Goal: Task Accomplishment & Management: Complete application form

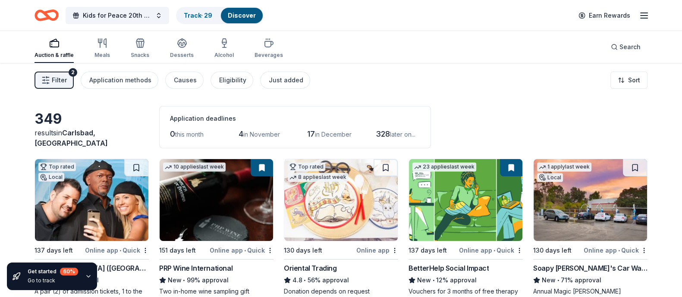
click at [64, 81] on span "Filter" at bounding box center [59, 80] width 15 height 10
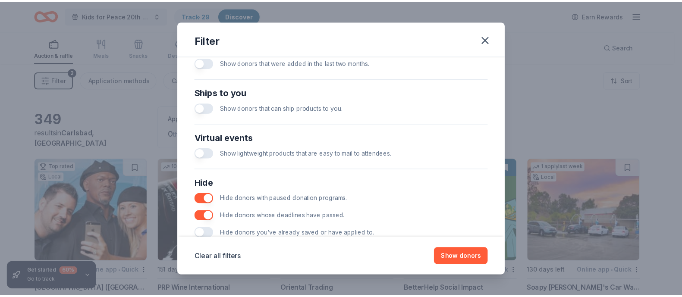
scroll to position [386, 0]
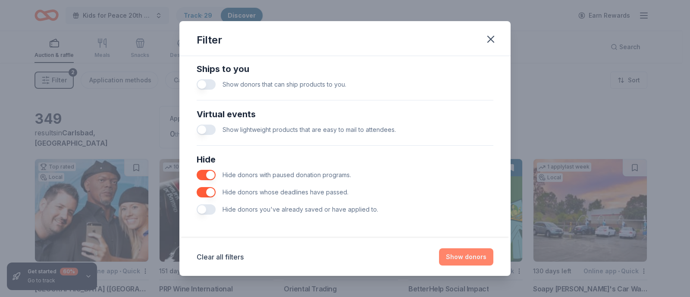
click at [450, 254] on button "Show donors" at bounding box center [466, 257] width 54 height 17
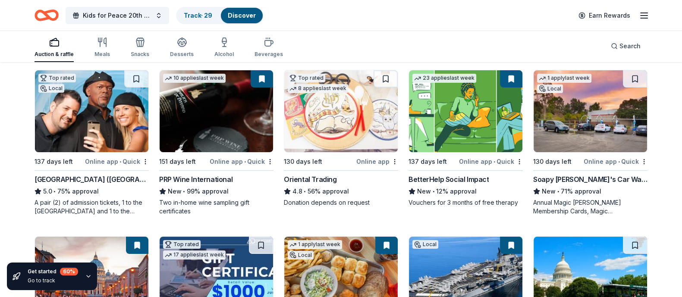
scroll to position [89, 0]
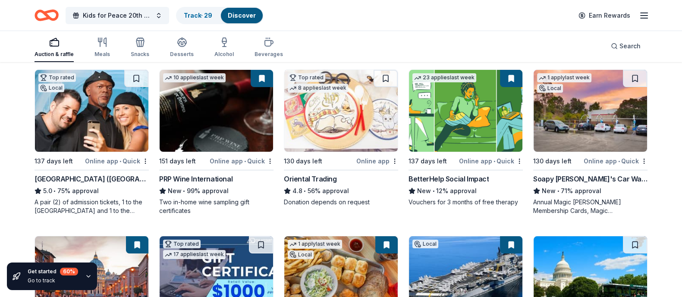
click at [215, 184] on div "PRP Wine International" at bounding box center [195, 179] width 73 height 10
click at [130, 16] on span "Kids for Peace 20th Anniversary Gala" at bounding box center [117, 15] width 69 height 10
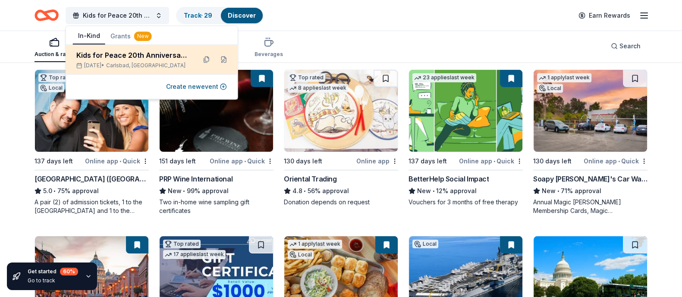
click at [151, 57] on div "Kids for Peace 20th Anniversary Gala" at bounding box center [132, 55] width 113 height 10
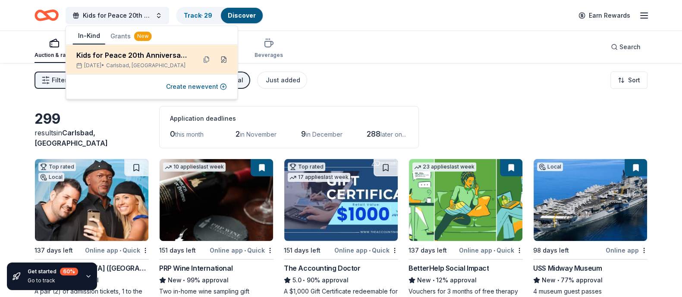
click at [225, 60] on button at bounding box center [224, 60] width 14 height 14
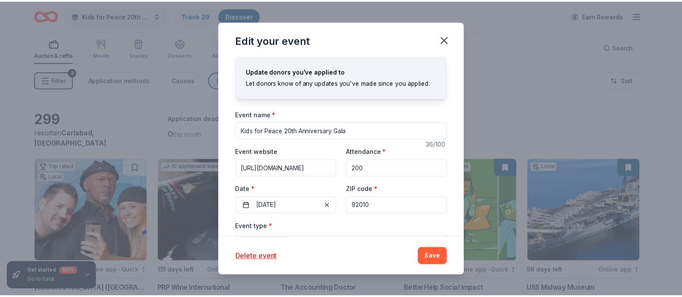
scroll to position [45, 0]
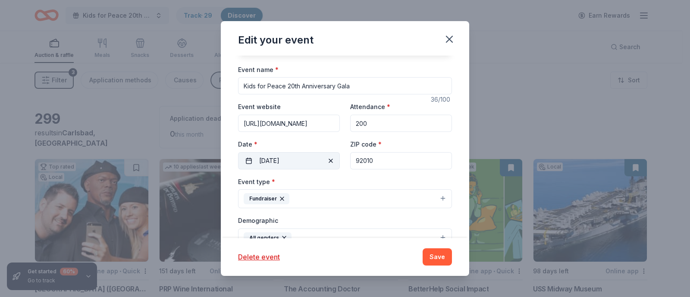
click at [296, 164] on button "03/21/2026" at bounding box center [289, 160] width 102 height 17
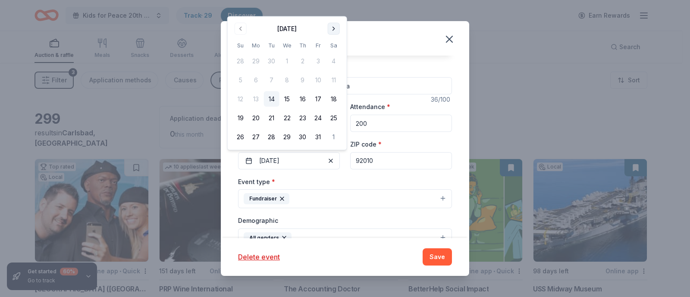
click at [334, 30] on button "Go to next month" at bounding box center [334, 29] width 12 height 12
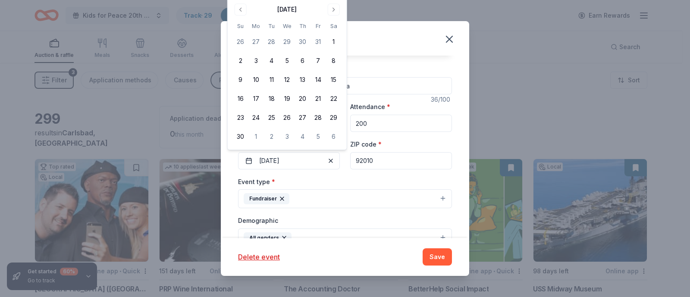
click at [334, 18] on div "November 2025 Su Mo Tu We Th Fr Sa 26 27 28 29 30 31 1 2 3 4 5 6 7 8 9 10 11 12…" at bounding box center [287, 74] width 109 height 142
click at [334, 9] on button "Go to next month" at bounding box center [334, 9] width 12 height 12
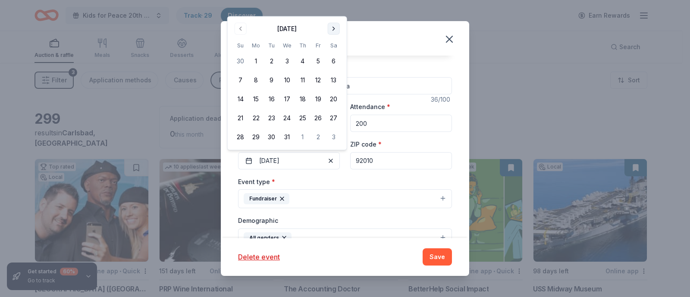
click at [334, 28] on button "Go to next month" at bounding box center [334, 29] width 12 height 12
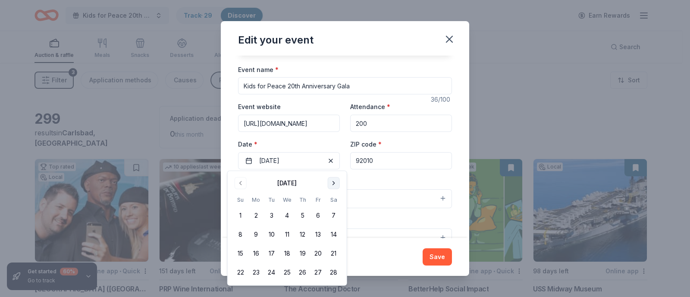
click at [335, 183] on button "Go to next month" at bounding box center [334, 183] width 12 height 12
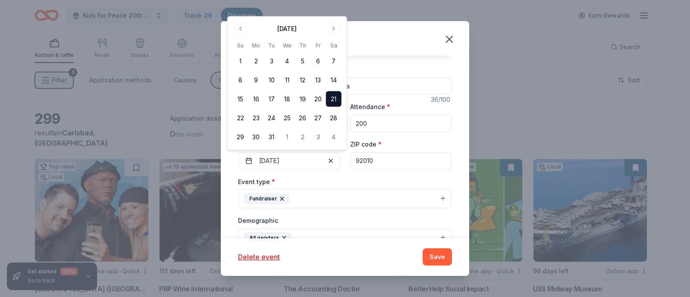
click at [334, 97] on button "21" at bounding box center [334, 99] width 16 height 16
click at [442, 259] on button "Save" at bounding box center [437, 257] width 29 height 17
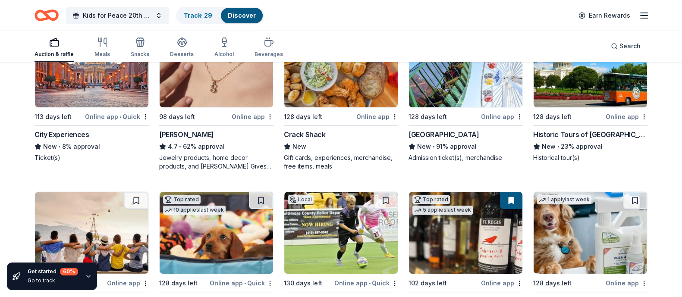
scroll to position [302, 0]
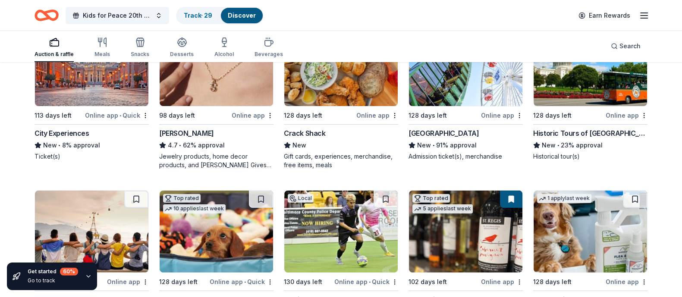
click at [441, 139] on div "Pacific Park" at bounding box center [444, 133] width 70 height 10
click at [577, 139] on div "Historic Tours of America" at bounding box center [590, 133] width 114 height 10
click at [574, 139] on div "Historic Tours of America" at bounding box center [590, 133] width 114 height 10
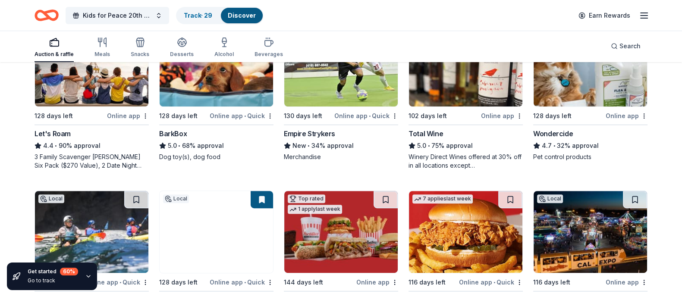
scroll to position [468, 0]
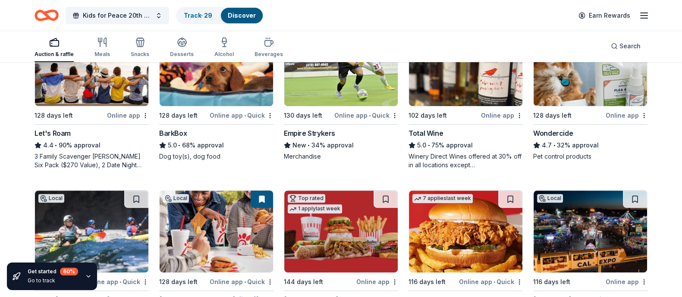
click at [65, 139] on div "Let's Roam" at bounding box center [53, 133] width 36 height 10
click at [172, 139] on div "BarkBox" at bounding box center [173, 133] width 28 height 10
click at [339, 106] on img at bounding box center [340, 65] width 113 height 82
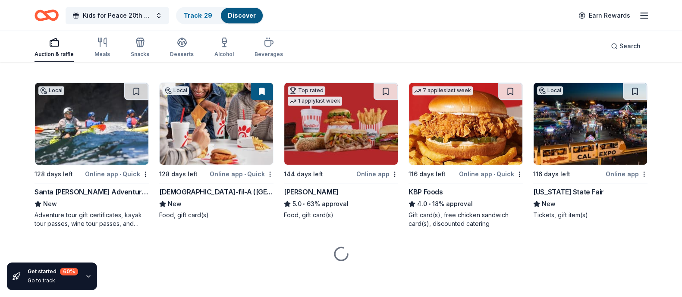
scroll to position [642, 0]
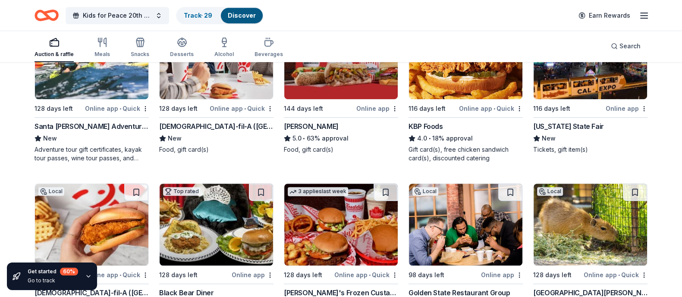
click at [132, 132] on div "Santa Barbara Adventure Company" at bounding box center [92, 126] width 114 height 10
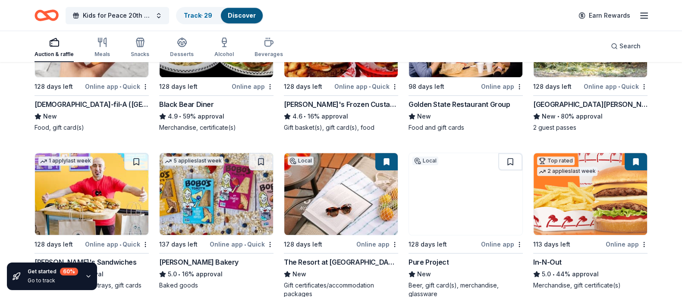
scroll to position [841, 0]
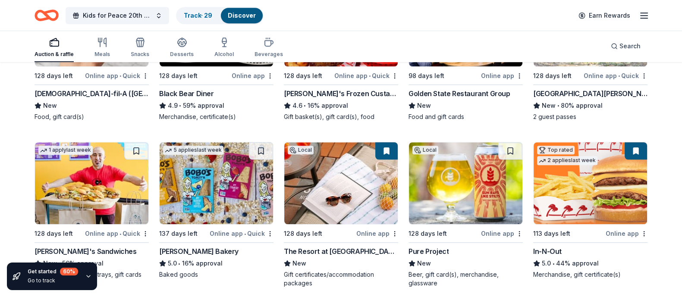
click at [192, 99] on div "Black Bear Diner" at bounding box center [186, 93] width 55 height 10
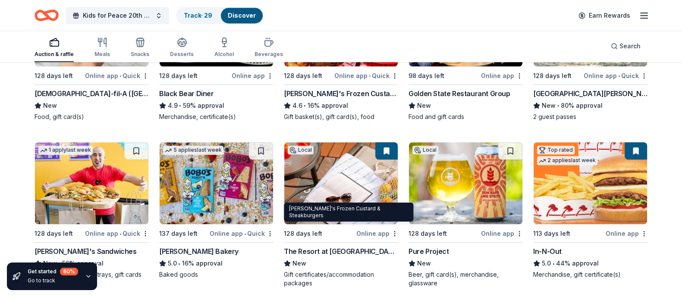
click at [338, 99] on div "Freddy's Frozen Custard & Steakburgers" at bounding box center [341, 93] width 114 height 10
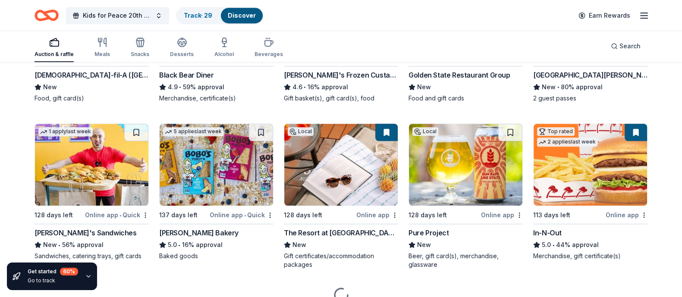
scroll to position [867, 0]
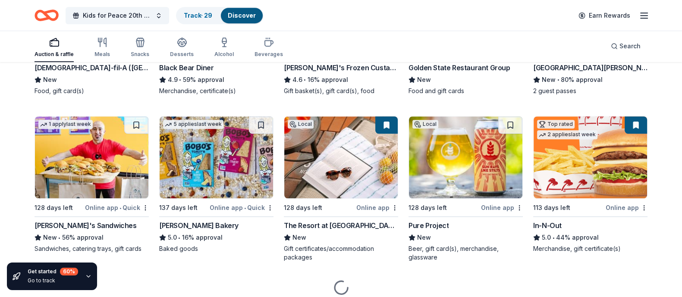
click at [459, 73] on div "Golden State Restaurant Group" at bounding box center [459, 68] width 101 height 10
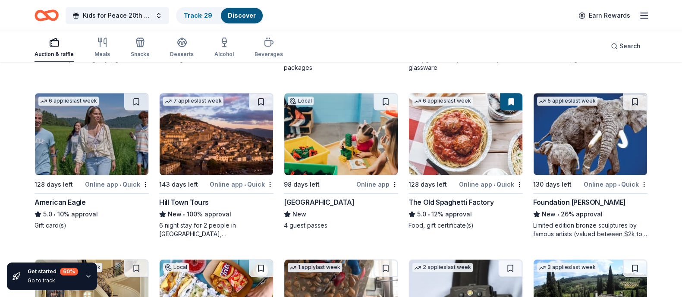
scroll to position [1062, 0]
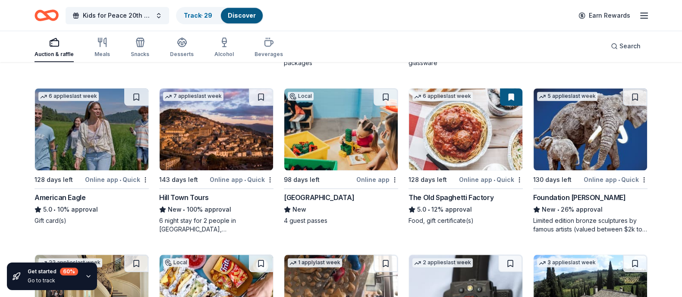
click at [76, 36] on div "Ike's Sandwiches" at bounding box center [86, 31] width 102 height 10
click at [205, 36] on div "Bobo's Bakery" at bounding box center [216, 31] width 114 height 10
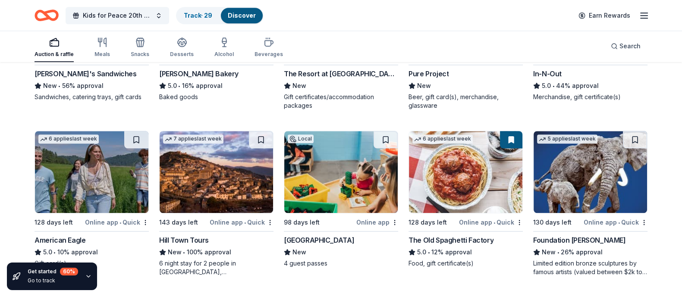
scroll to position [1036, 0]
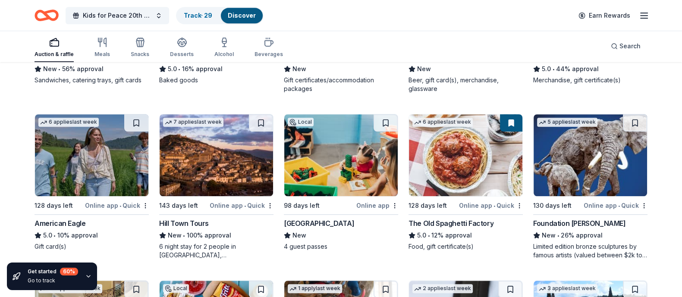
click at [438, 62] on div "Pure Project" at bounding box center [429, 57] width 40 height 10
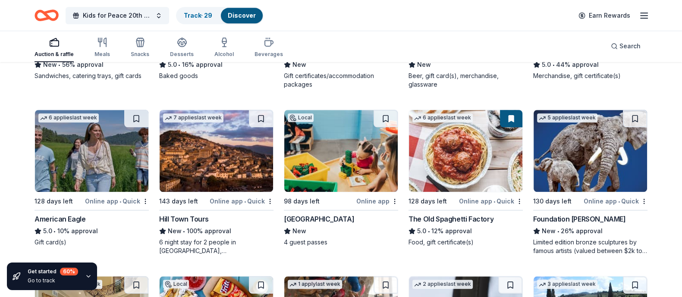
click at [552, 58] on div "In-N-Out" at bounding box center [547, 52] width 28 height 10
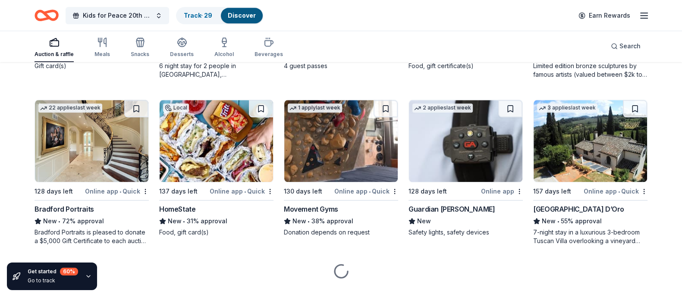
scroll to position [1217, 0]
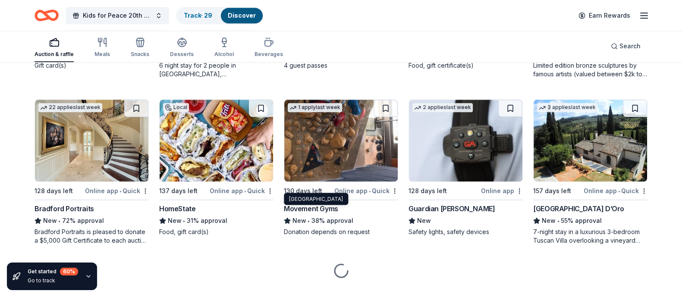
click at [339, 47] on div "[GEOGRAPHIC_DATA]" at bounding box center [319, 42] width 70 height 10
click at [578, 47] on div "Foundation Michelangelo" at bounding box center [579, 42] width 92 height 10
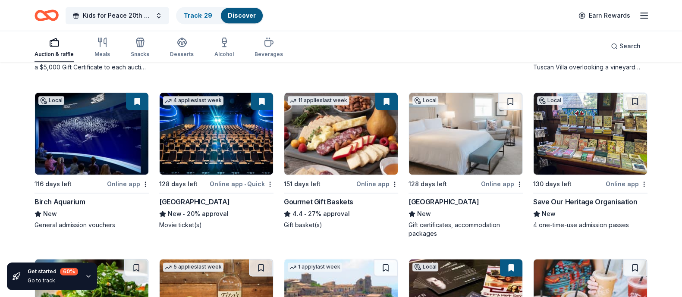
scroll to position [1398, 0]
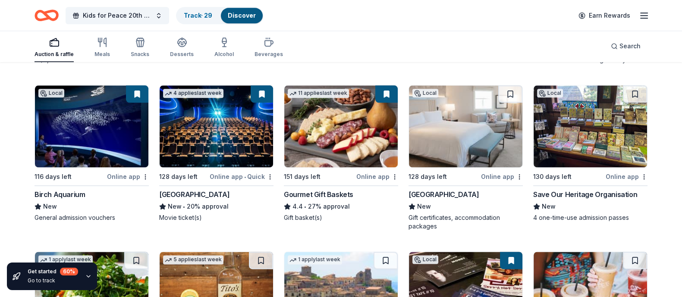
click at [86, 33] on div "Bradford Portraits" at bounding box center [65, 28] width 60 height 10
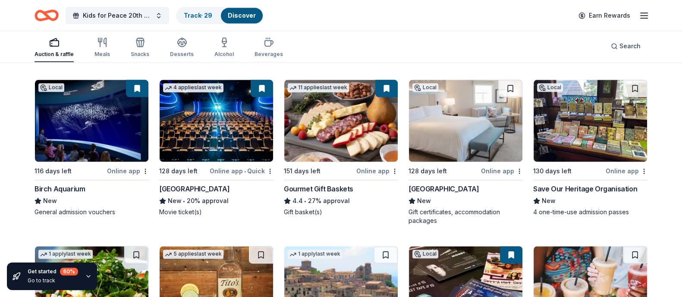
scroll to position [1402, 0]
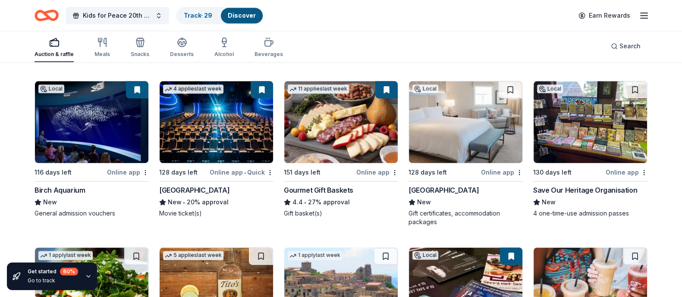
click at [303, 29] on div "Movement Gyms" at bounding box center [311, 24] width 54 height 10
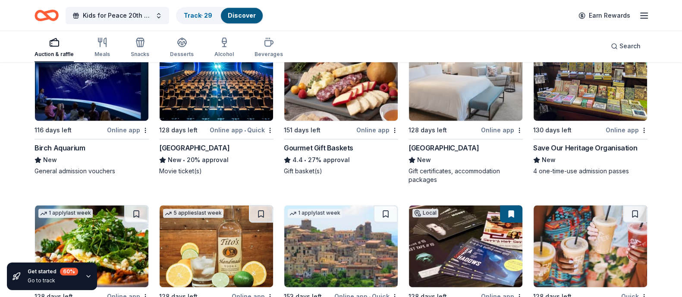
scroll to position [1444, 0]
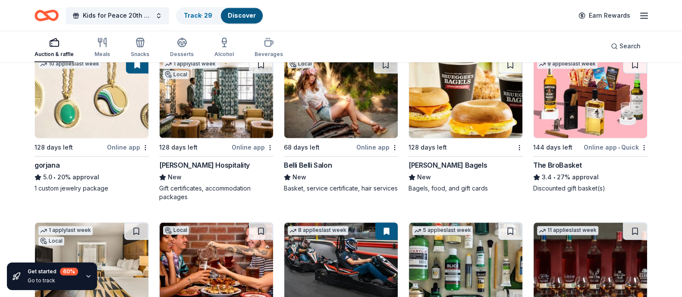
scroll to position [1760, 0]
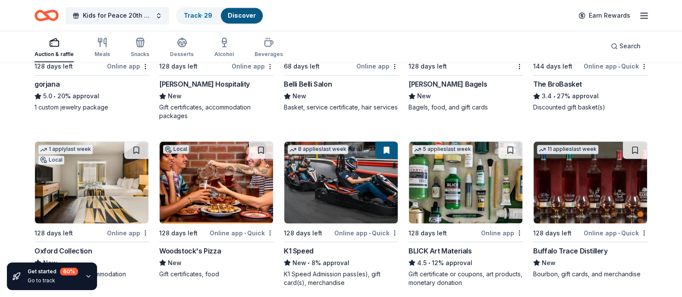
scroll to position [1848, 0]
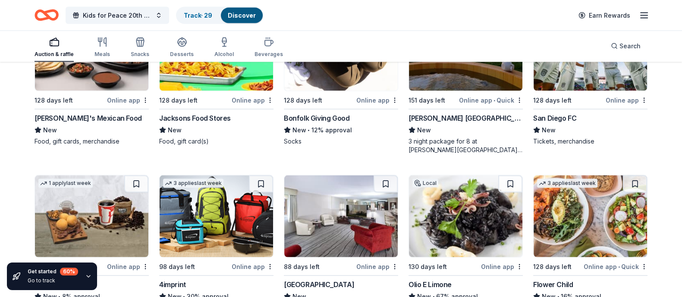
scroll to position [2141, 0]
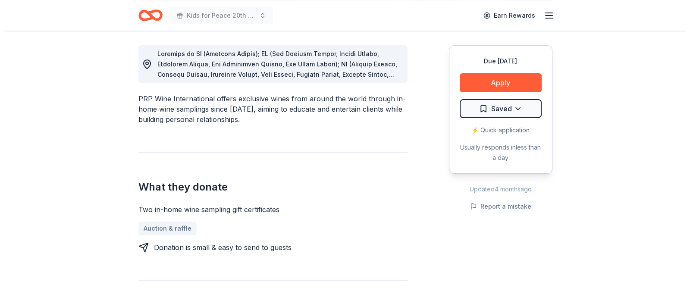
scroll to position [238, 0]
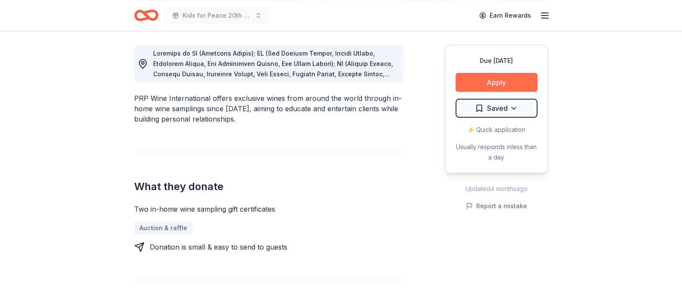
click at [507, 82] on button "Apply" at bounding box center [497, 82] width 82 height 19
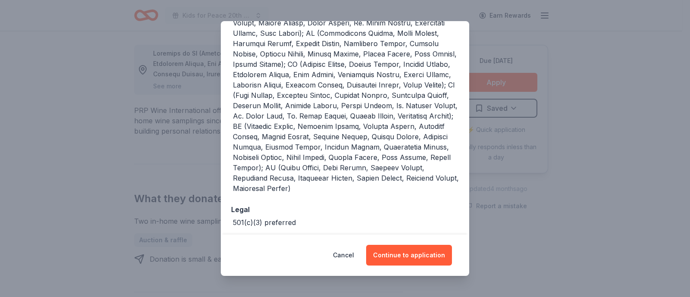
scroll to position [304, 0]
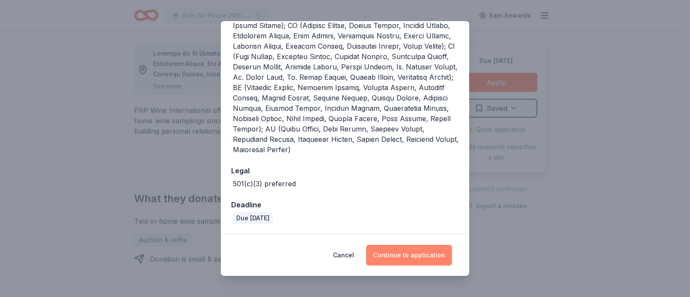
click at [421, 254] on button "Continue to application" at bounding box center [409, 255] width 86 height 21
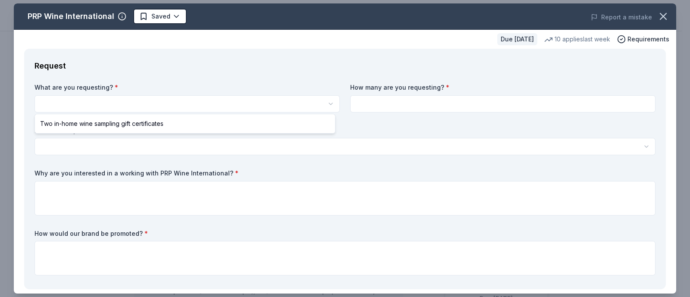
select select "Two in-home wine sampling gift certificates"
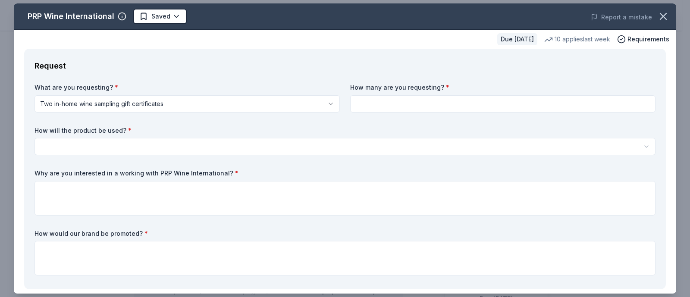
click at [368, 107] on input at bounding box center [503, 103] width 306 height 17
type input "2"
click at [153, 142] on html "Kids for Peace 20th Anniversary Gala Saved Apply Due in 151 days Share PRP Wine…" at bounding box center [345, 148] width 690 height 297
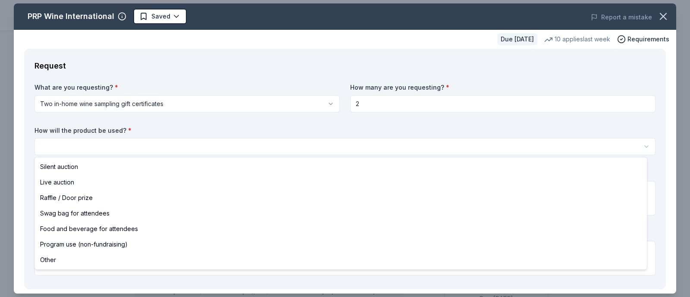
select select "silentAuction"
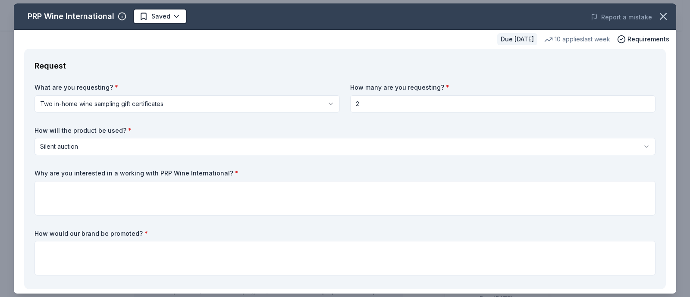
click at [121, 145] on html "Kids for Peace 20th Anniversary Gala Saved Apply Due in 151 days Share PRP Wine…" at bounding box center [345, 148] width 690 height 297
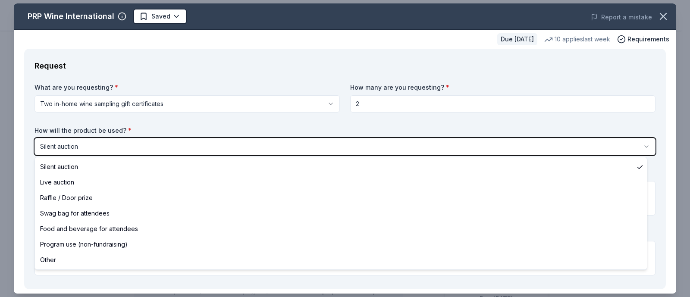
click at [121, 145] on html "Kids for Peace 20th Anniversary Gala Saved Apply Due in 151 days Share PRP Wine…" at bounding box center [345, 148] width 690 height 297
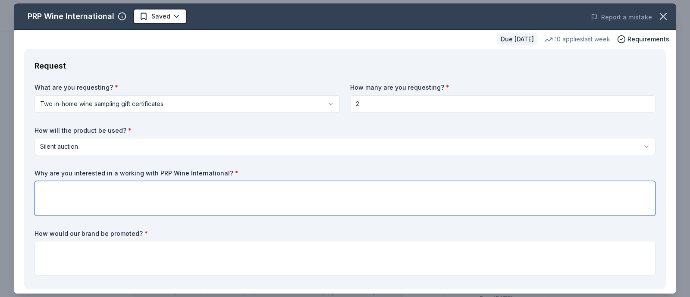
click at [137, 200] on textarea at bounding box center [345, 198] width 621 height 35
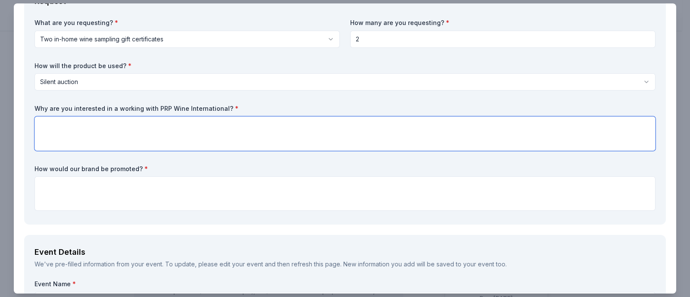
scroll to position [64, 0]
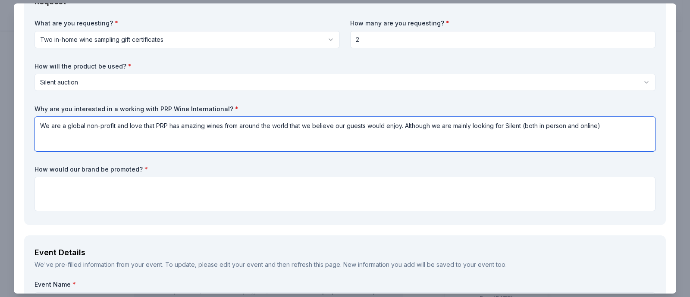
click at [520, 125] on textarea "We are a global non-profit and love that PRP has amazing wines from around the …" at bounding box center [345, 134] width 621 height 35
click at [643, 128] on textarea "We are a global non-profit and love that PRP has amazing wines from around the …" at bounding box center [345, 134] width 621 height 35
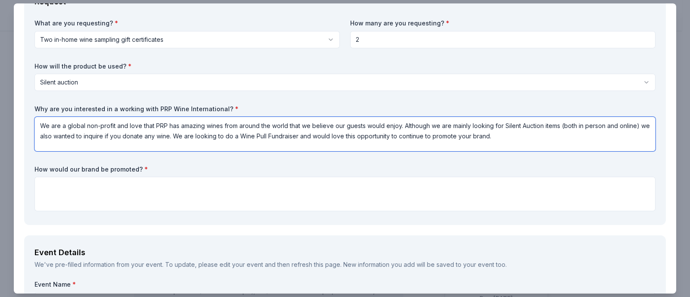
type textarea "We are a global non-profit and love that PRP has amazing wines from around the …"
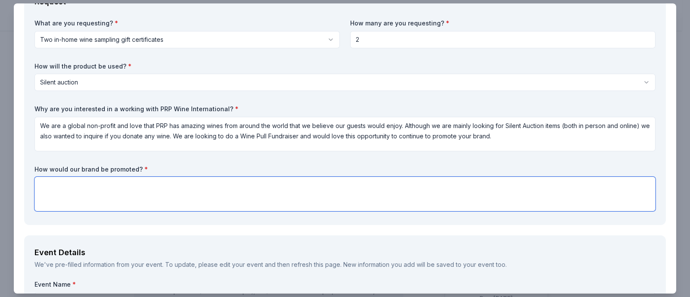
click at [207, 196] on textarea at bounding box center [345, 194] width 621 height 35
paste textarea "Your donation will be prominently featured in our auction and receive exposure …"
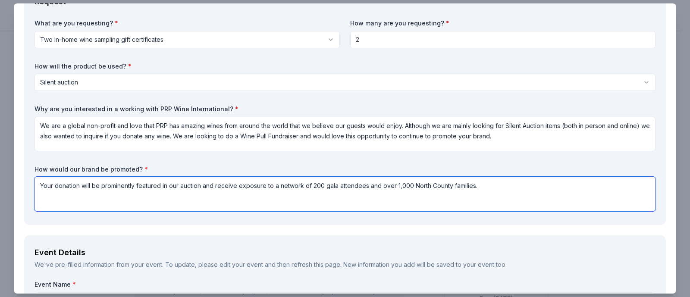
drag, startPoint x: 451, startPoint y: 188, endPoint x: 412, endPoint y: 184, distance: 38.6
click at [412, 184] on textarea "Your donation will be prominently featured in our auction and receive exposure …" at bounding box center [345, 194] width 621 height 35
click at [490, 184] on textarea "Your donation will be prominently featured in our auction and receive exposure …" at bounding box center [345, 194] width 621 height 35
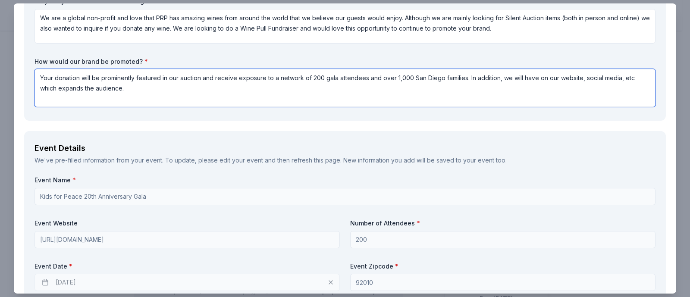
scroll to position [220, 0]
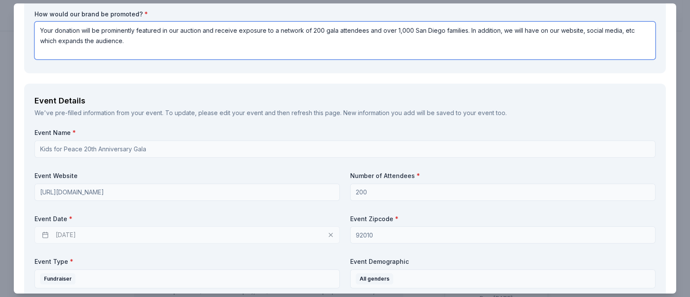
type textarea "Your donation will be prominently featured in our auction and receive exposure …"
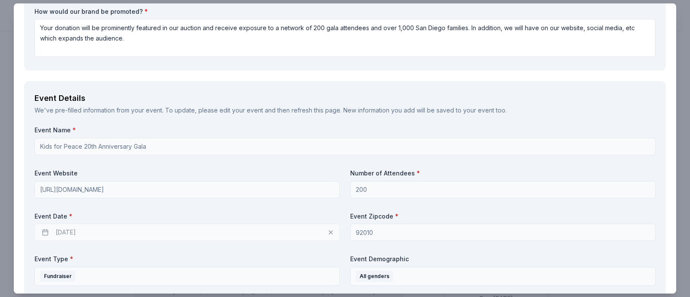
scroll to position [223, 0]
click at [135, 238] on div "03/20/2026" at bounding box center [188, 232] width 306 height 17
click at [326, 233] on div "03/20/2026" at bounding box center [188, 232] width 306 height 17
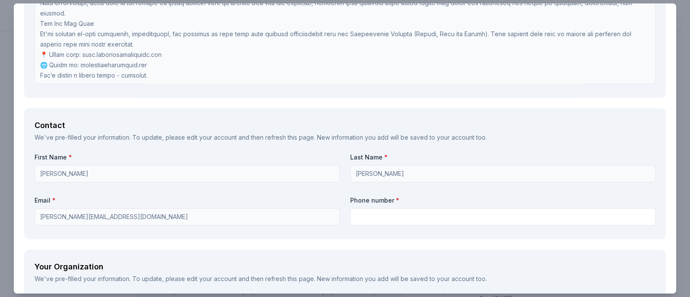
scroll to position [658, 0]
drag, startPoint x: 343, startPoint y: 249, endPoint x: 370, endPoint y: 214, distance: 44.9
click at [370, 214] on div "Request What are you requesting? * Two in-home wine sampling gift certificates …" at bounding box center [345, 93] width 663 height 1405
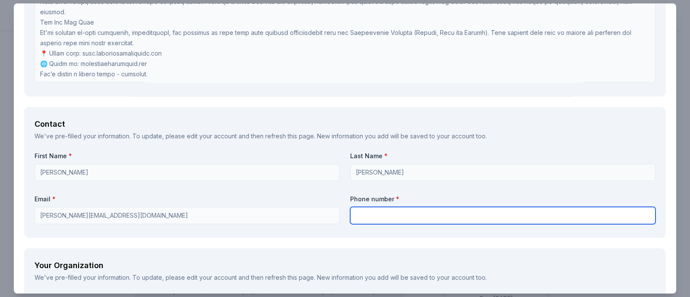
click at [370, 214] on input "text" at bounding box center [503, 215] width 306 height 17
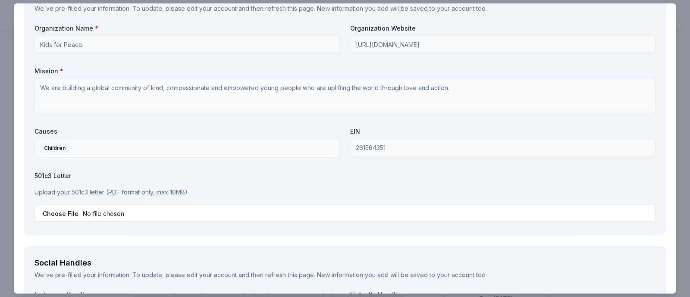
scroll to position [930, 0]
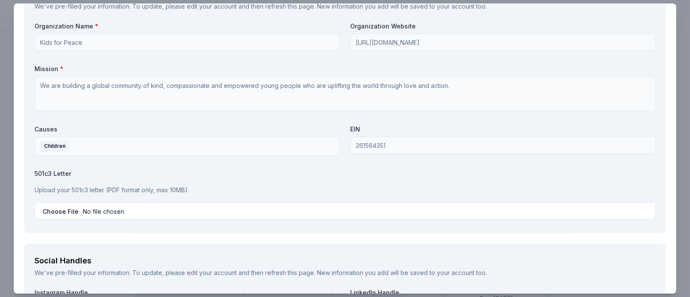
type input "310-505-5002"
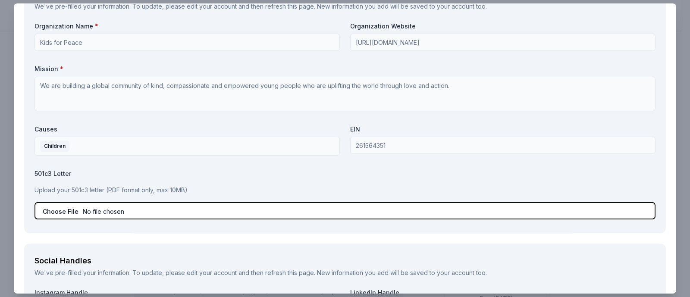
click at [65, 209] on input "file" at bounding box center [345, 210] width 621 height 17
type input "C:\fakepath\KFP_IRS_Determination_Letter.pdf"
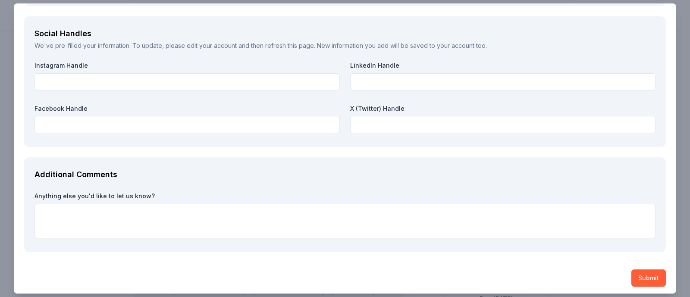
scroll to position [1157, 0]
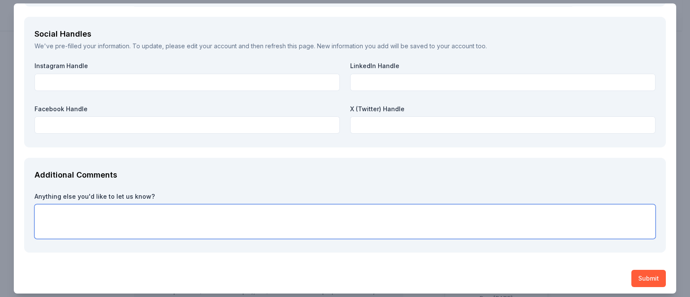
click at [129, 214] on textarea at bounding box center [345, 222] width 621 height 35
paste textarea "Event Description & Donation Request – Kids for Peace 20th Anniversary Gala Eve…"
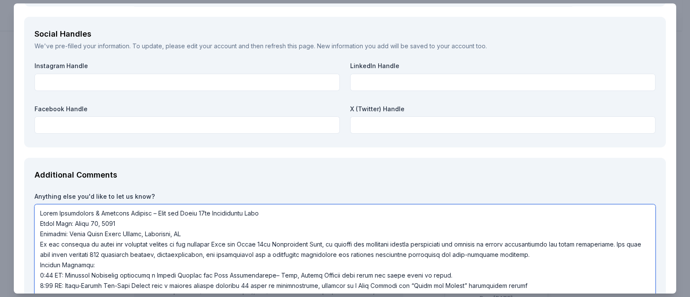
scroll to position [1273, 0]
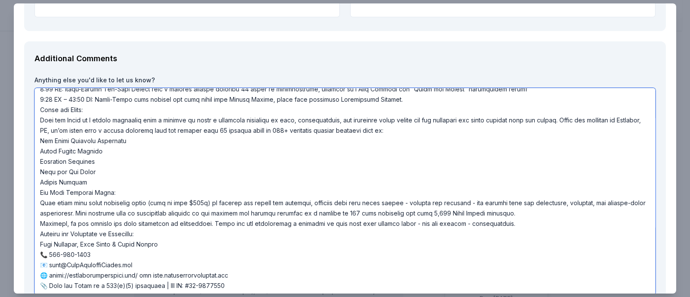
click at [169, 159] on textarea at bounding box center [345, 191] width 621 height 207
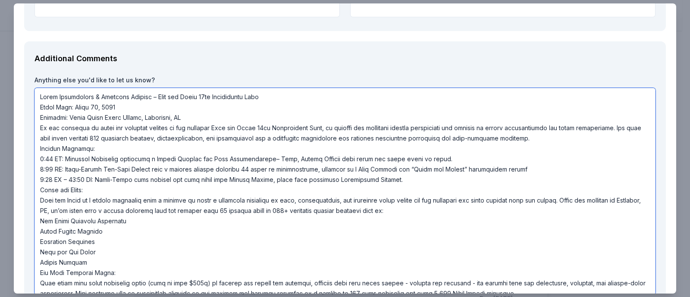
drag, startPoint x: 87, startPoint y: 191, endPoint x: 59, endPoint y: 189, distance: 27.7
click at [59, 189] on textarea at bounding box center [345, 191] width 621 height 207
click at [41, 128] on textarea at bounding box center [345, 191] width 621 height 207
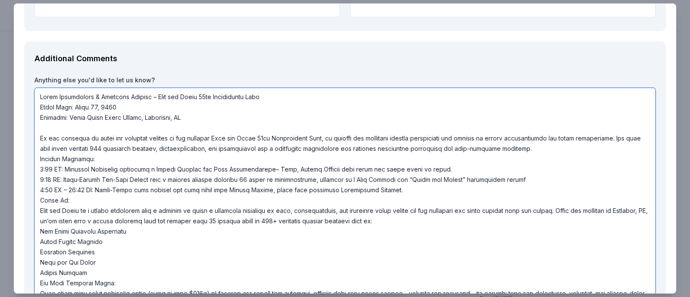
click at [40, 201] on textarea at bounding box center [345, 191] width 621 height 207
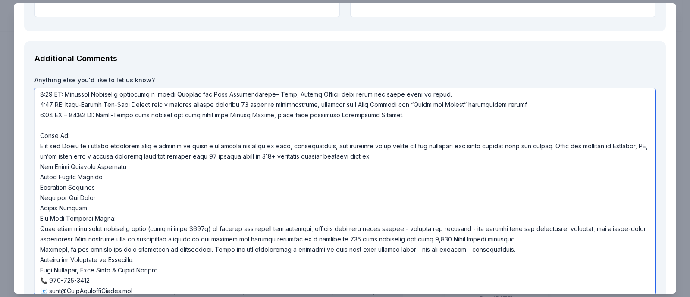
scroll to position [76, 0]
click at [40, 217] on textarea at bounding box center [345, 191] width 621 height 207
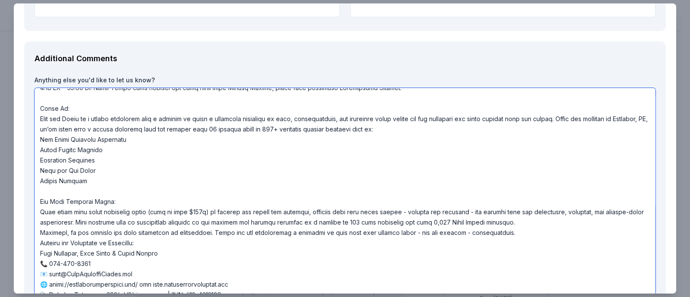
scroll to position [103, 0]
drag, startPoint x: 501, startPoint y: 219, endPoint x: 462, endPoint y: 221, distance: 38.9
click at [462, 221] on textarea at bounding box center [345, 191] width 621 height 207
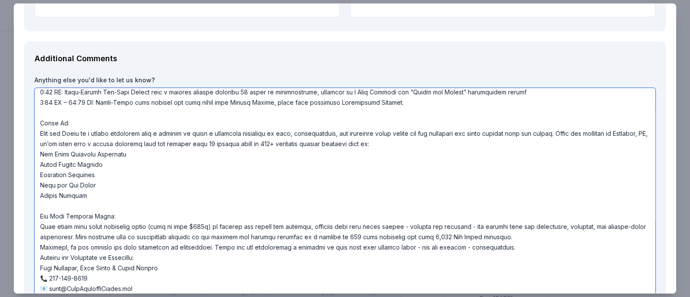
scroll to position [88, 0]
drag, startPoint x: 491, startPoint y: 234, endPoint x: 461, endPoint y: 235, distance: 29.4
click at [461, 235] on textarea at bounding box center [345, 191] width 621 height 207
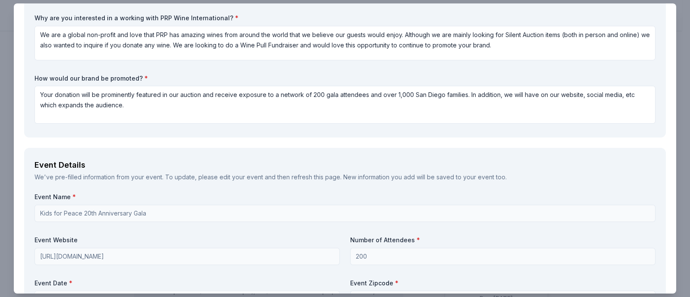
scroll to position [140, 0]
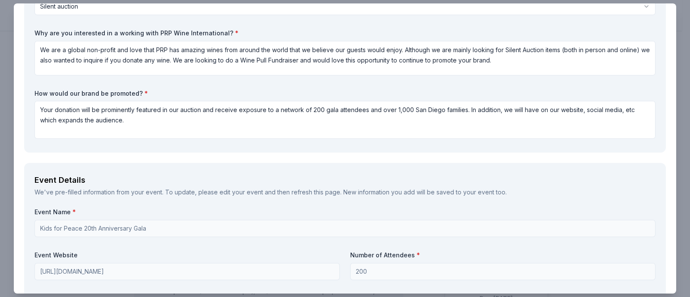
type textarea "Event Description & Donation Request – Kids for Peace 20th Anniversary Gala Eve…"
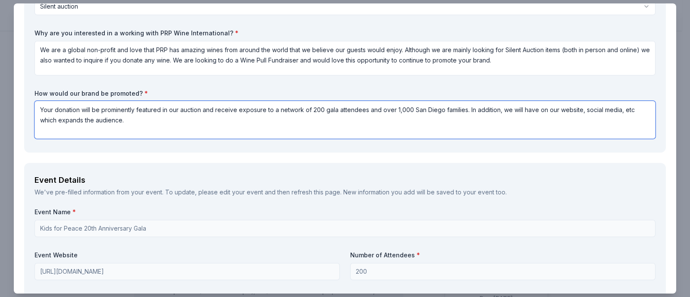
click at [440, 110] on textarea "Your donation will be prominently featured in our auction and receive exposure …" at bounding box center [345, 120] width 621 height 38
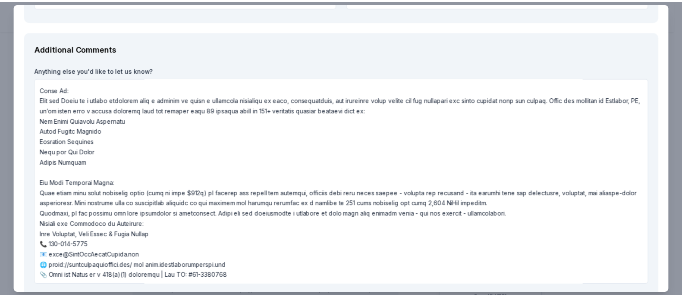
scroll to position [1332, 0]
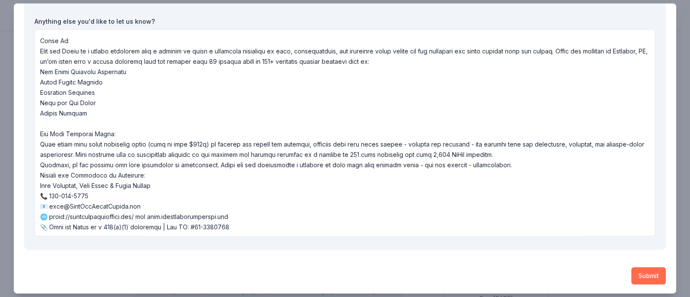
type textarea "Your donation will be prominently featured in our auction and receive exposure …"
click at [637, 277] on button "Submit" at bounding box center [649, 276] width 35 height 17
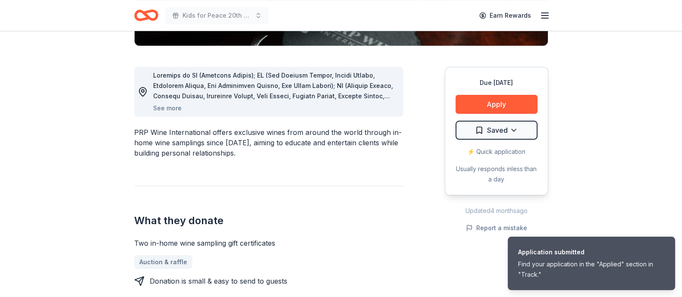
scroll to position [217, 0]
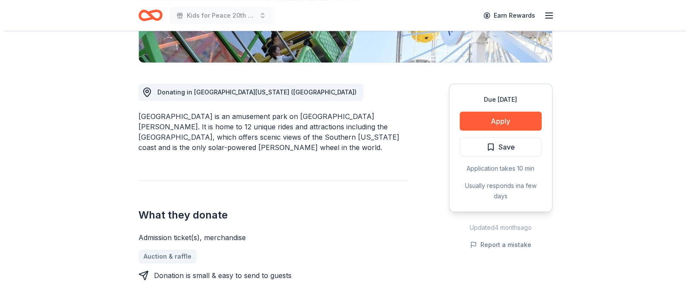
scroll to position [197, 0]
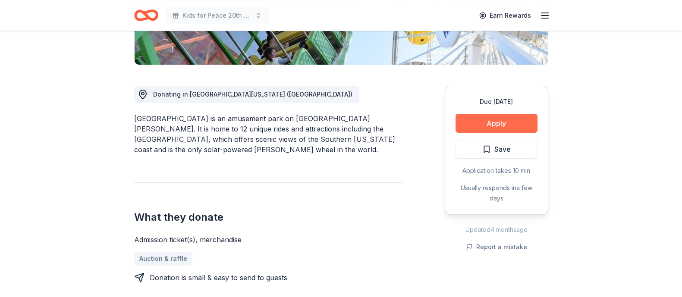
click at [508, 119] on button "Apply" at bounding box center [497, 123] width 82 height 19
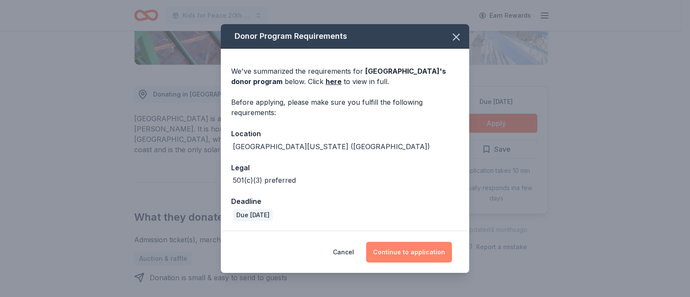
click at [405, 252] on button "Continue to application" at bounding box center [409, 252] width 86 height 21
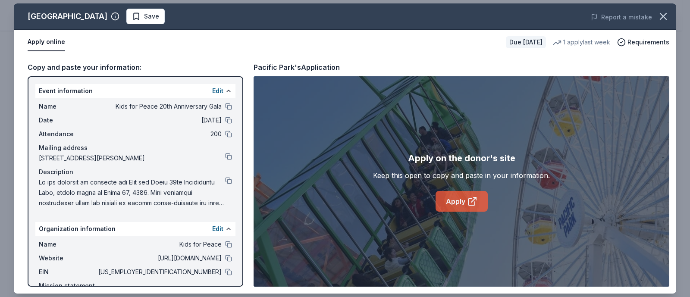
click at [457, 198] on link "Apply" at bounding box center [462, 201] width 52 height 21
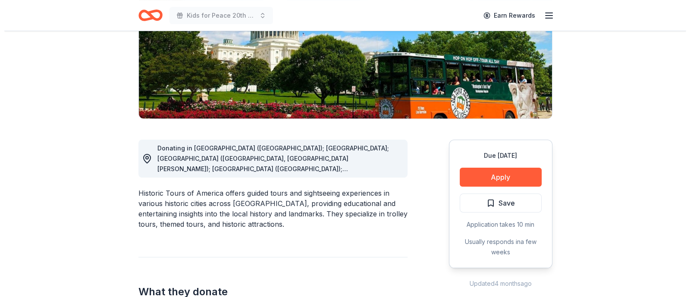
scroll to position [144, 0]
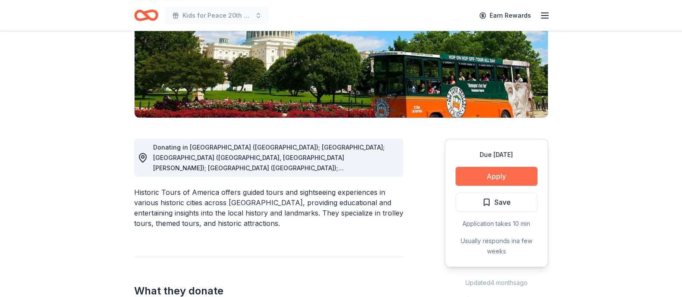
click at [509, 181] on button "Apply" at bounding box center [497, 176] width 82 height 19
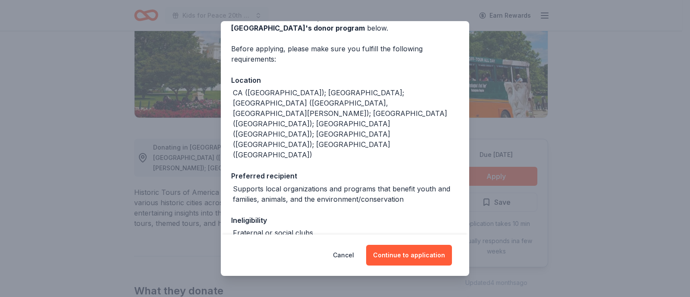
scroll to position [51, 0]
click at [416, 253] on button "Continue to application" at bounding box center [409, 255] width 86 height 21
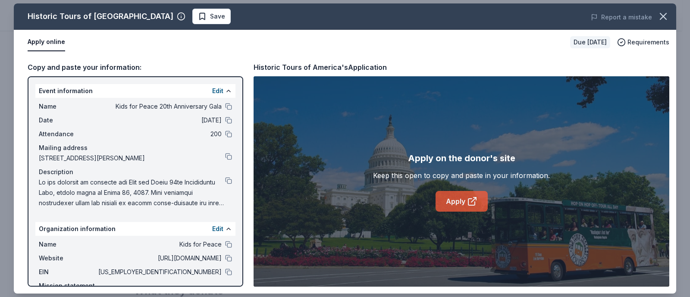
click at [469, 207] on link "Apply" at bounding box center [462, 201] width 52 height 21
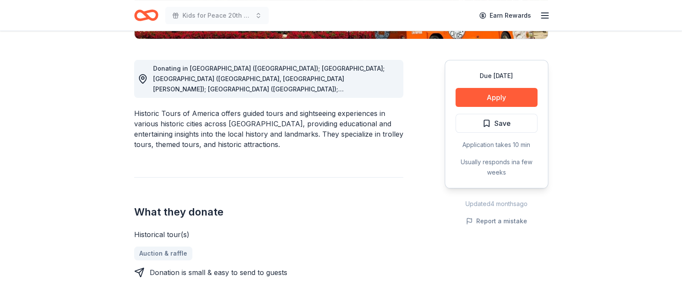
scroll to position [222, 0]
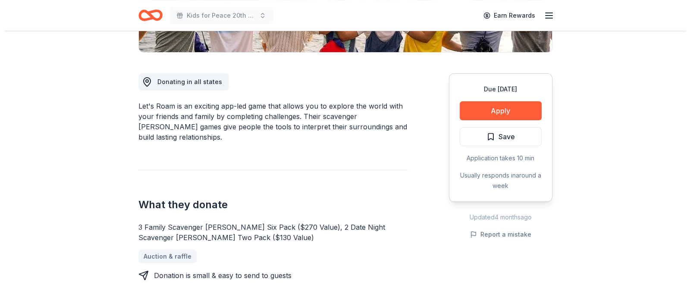
scroll to position [210, 0]
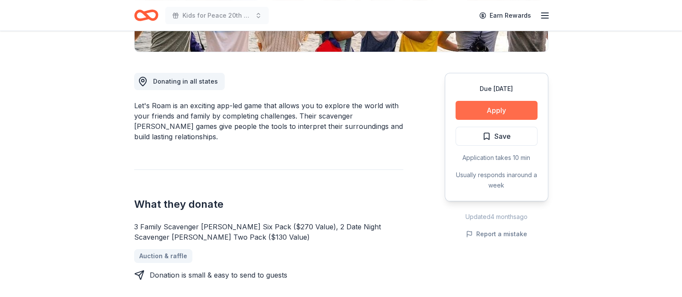
click at [511, 114] on button "Apply" at bounding box center [497, 110] width 82 height 19
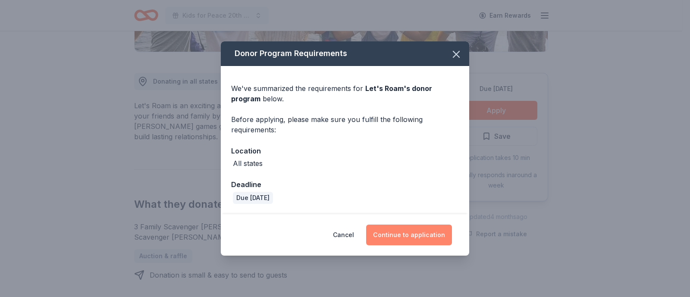
click at [407, 232] on button "Continue to application" at bounding box center [409, 235] width 86 height 21
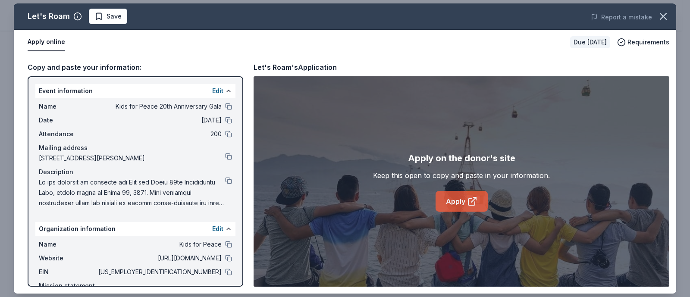
click at [459, 202] on link "Apply" at bounding box center [462, 201] width 52 height 21
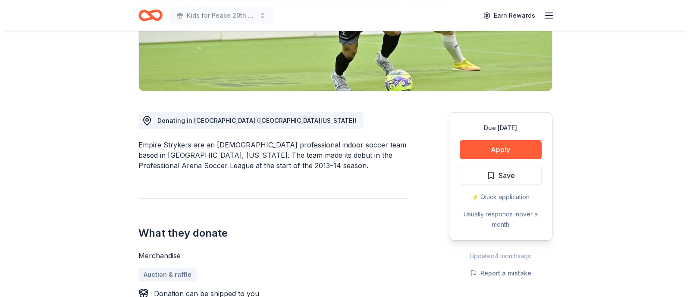
scroll to position [173, 0]
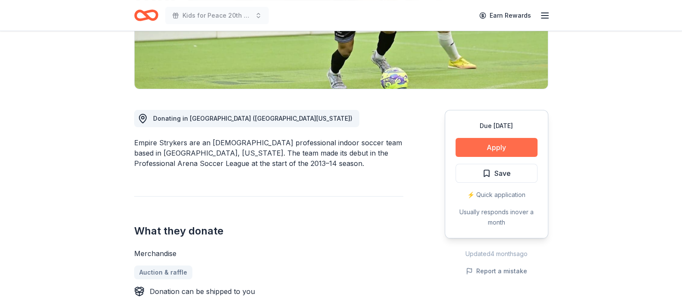
click at [497, 148] on button "Apply" at bounding box center [497, 147] width 82 height 19
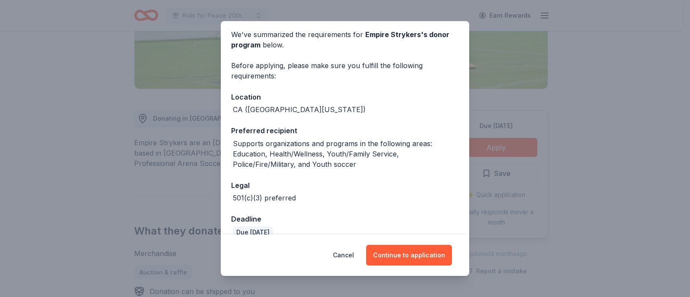
scroll to position [0, 0]
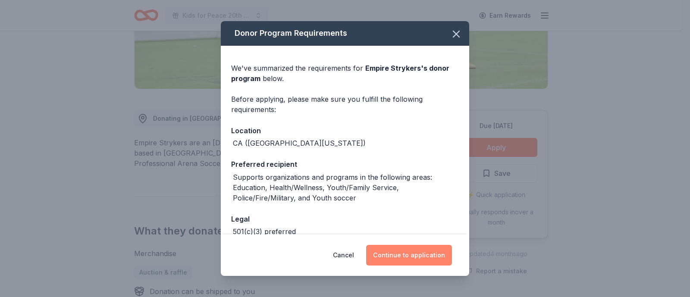
click at [410, 258] on button "Continue to application" at bounding box center [409, 255] width 86 height 21
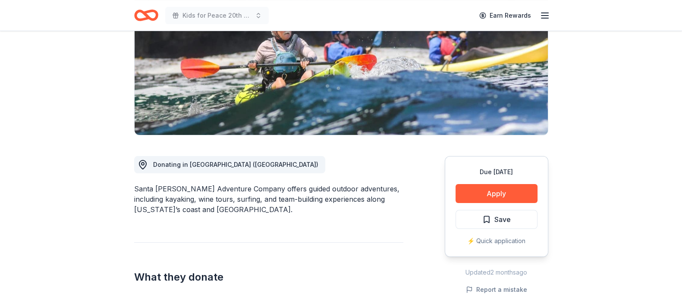
scroll to position [129, 0]
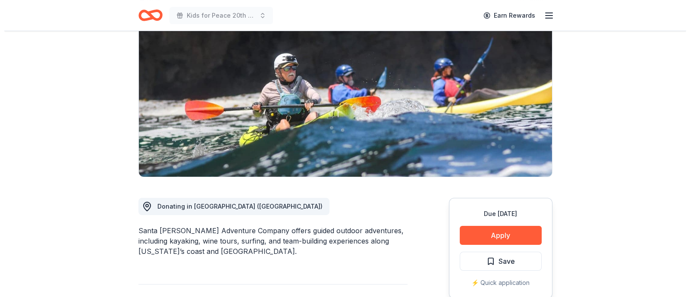
scroll to position [84, 0]
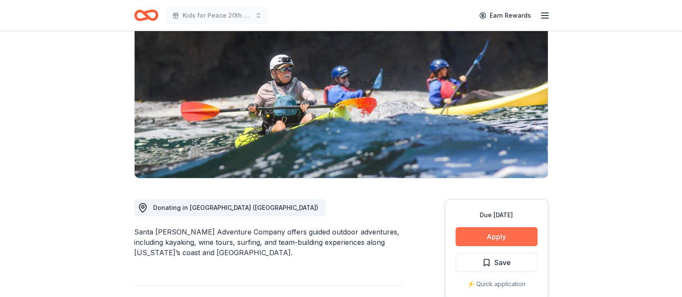
click at [510, 231] on button "Apply" at bounding box center [497, 236] width 82 height 19
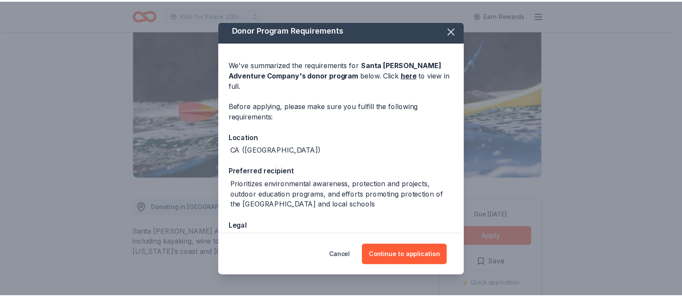
scroll to position [3, 0]
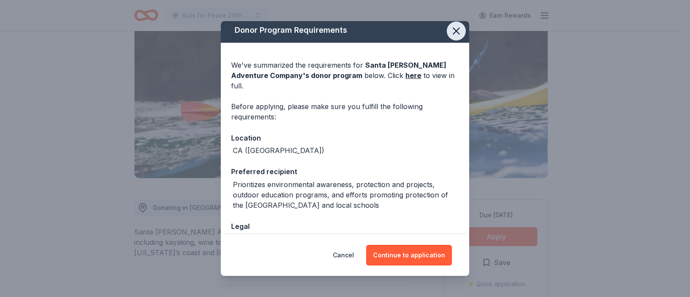
click at [451, 32] on icon "button" at bounding box center [457, 31] width 12 height 12
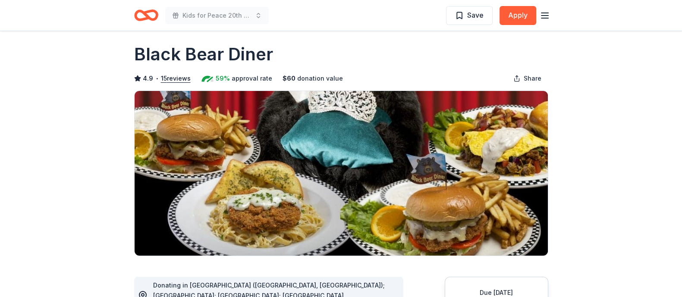
scroll to position [3, 0]
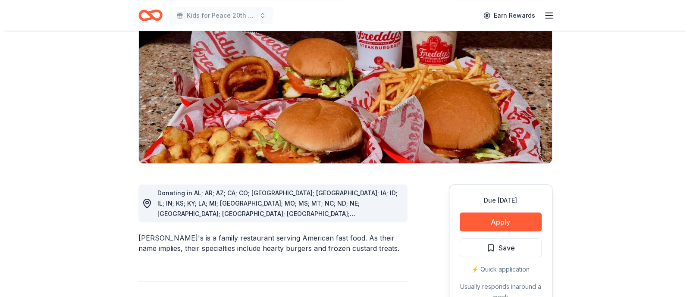
scroll to position [123, 0]
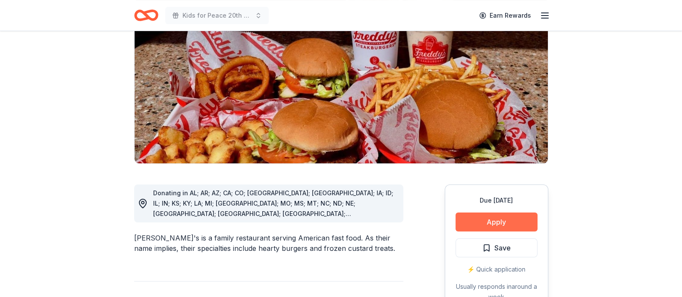
click at [504, 213] on button "Apply" at bounding box center [497, 222] width 82 height 19
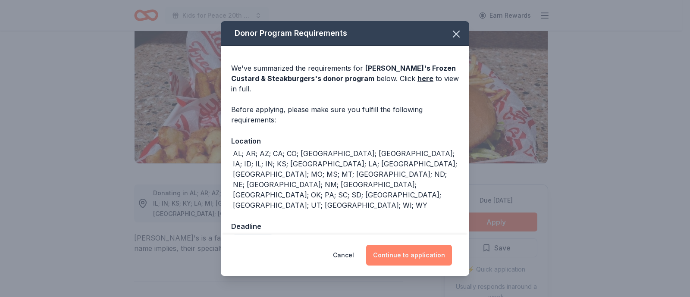
click at [398, 246] on button "Continue to application" at bounding box center [409, 255] width 86 height 21
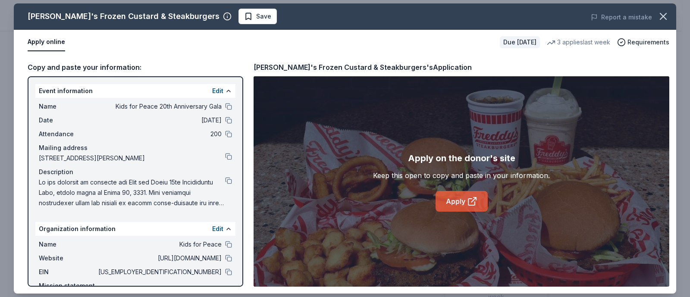
click at [446, 203] on link "Apply" at bounding box center [462, 201] width 52 height 21
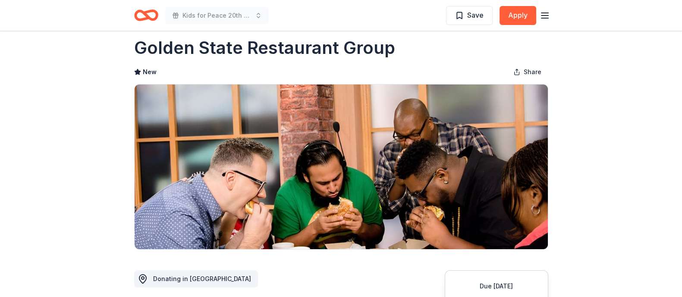
scroll to position [5, 0]
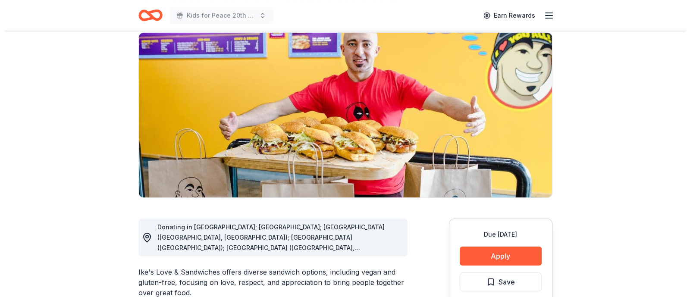
scroll to position [207, 0]
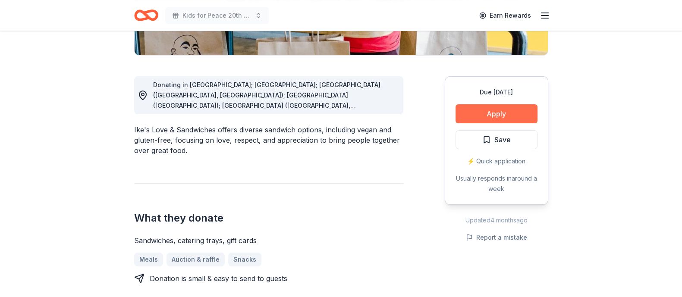
click at [509, 117] on button "Apply" at bounding box center [497, 113] width 82 height 19
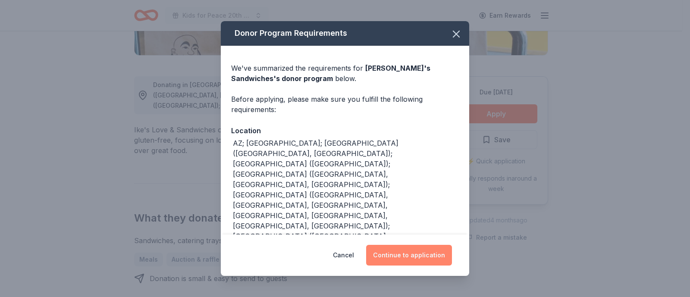
click at [406, 253] on button "Continue to application" at bounding box center [409, 255] width 86 height 21
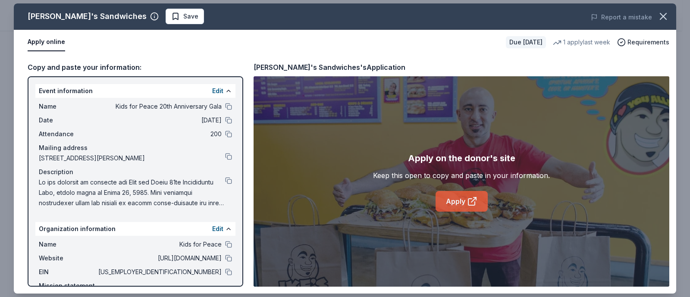
click at [453, 201] on link "Apply" at bounding box center [462, 201] width 52 height 21
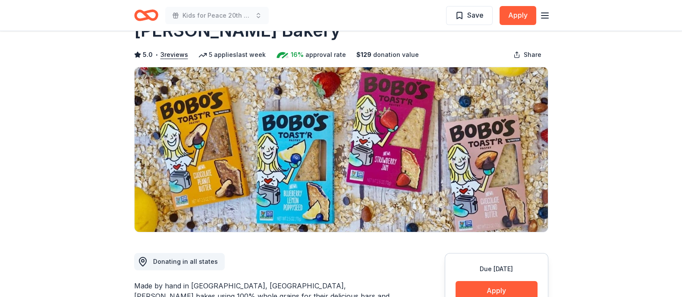
scroll to position [28, 0]
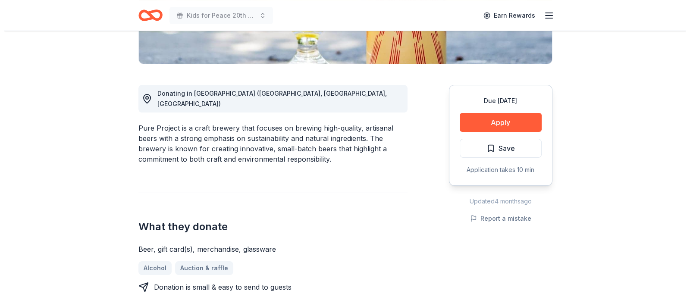
scroll to position [201, 0]
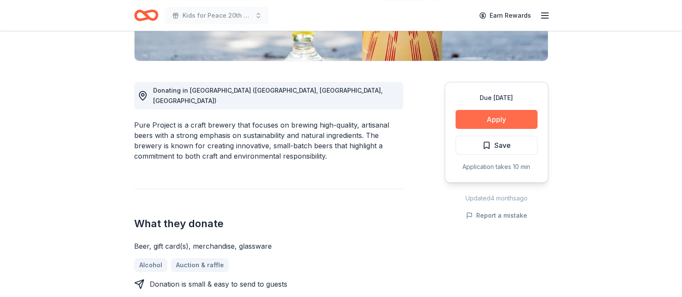
click at [498, 119] on button "Apply" at bounding box center [497, 119] width 82 height 19
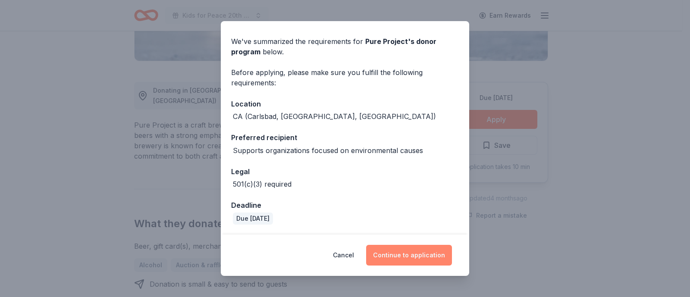
scroll to position [25, 0]
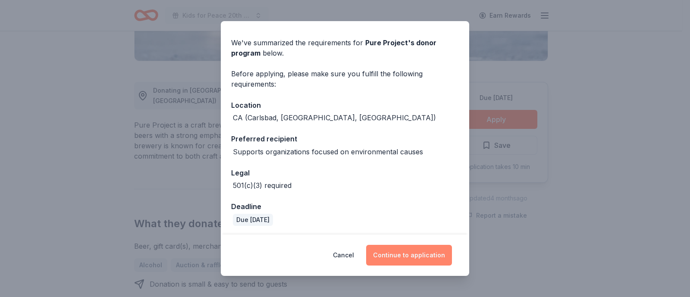
click at [403, 259] on button "Continue to application" at bounding box center [409, 255] width 86 height 21
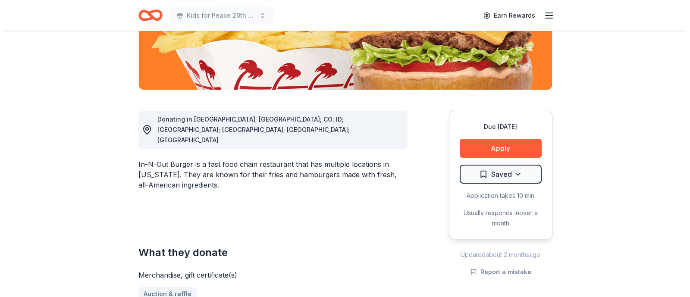
scroll to position [179, 0]
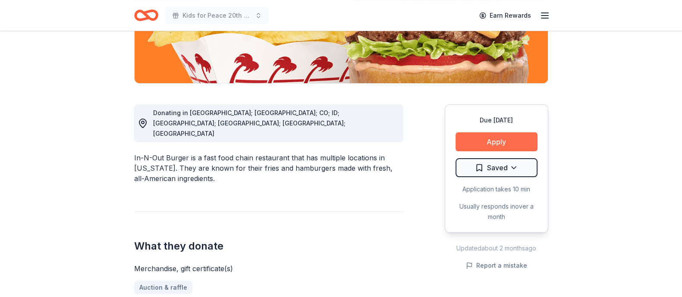
click at [485, 139] on button "Apply" at bounding box center [497, 141] width 82 height 19
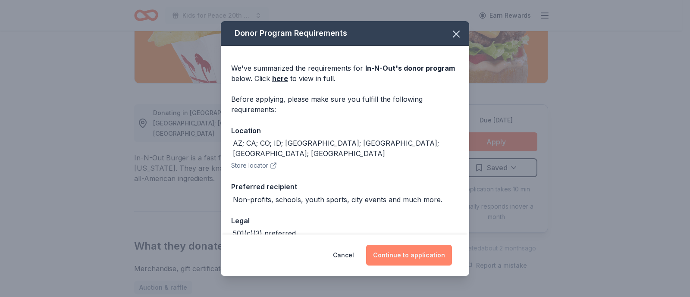
click at [400, 255] on button "Continue to application" at bounding box center [409, 255] width 86 height 21
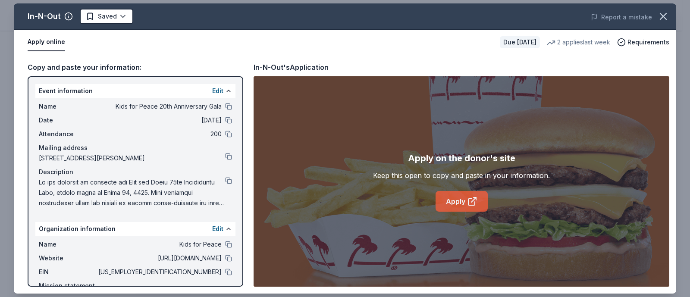
click at [455, 203] on link "Apply" at bounding box center [462, 201] width 52 height 21
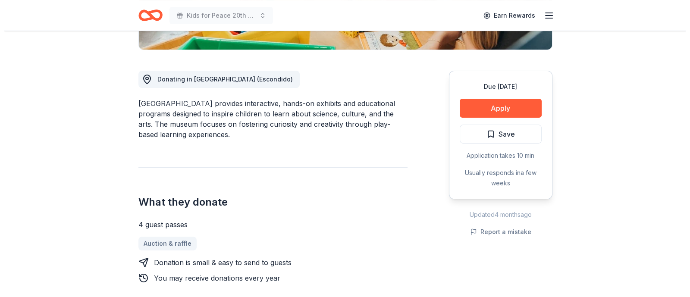
scroll to position [213, 0]
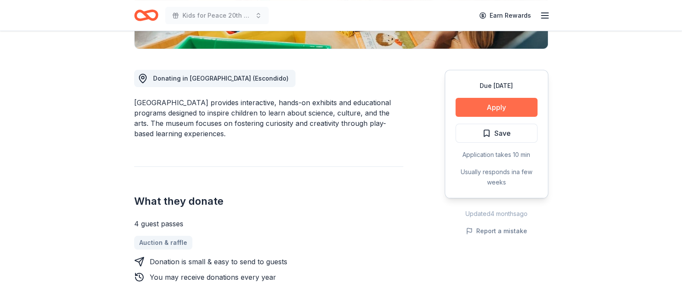
click at [503, 105] on button "Apply" at bounding box center [497, 107] width 82 height 19
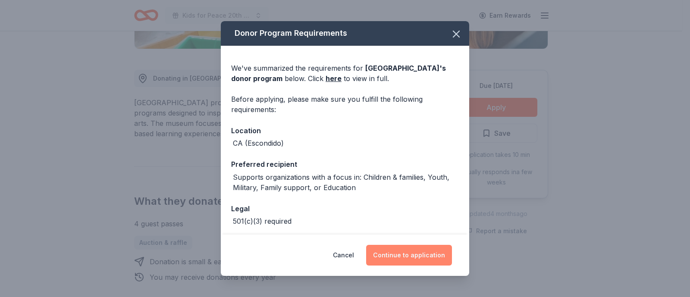
click at [420, 252] on button "Continue to application" at bounding box center [409, 255] width 86 height 21
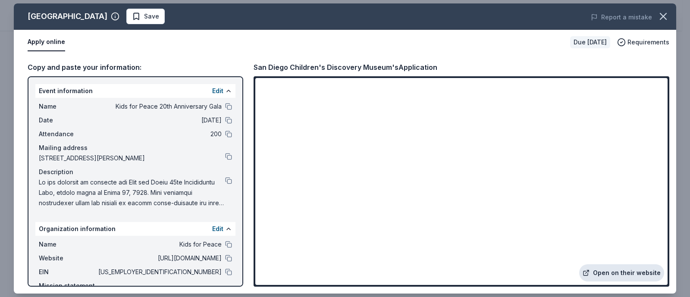
click at [608, 277] on link "Open on their website" at bounding box center [622, 273] width 85 height 17
drag, startPoint x: 394, startPoint y: 67, endPoint x: 316, endPoint y: 67, distance: 77.7
click at [316, 67] on div "San Diego Children's Discovery Museum's Application" at bounding box center [346, 67] width 184 height 11
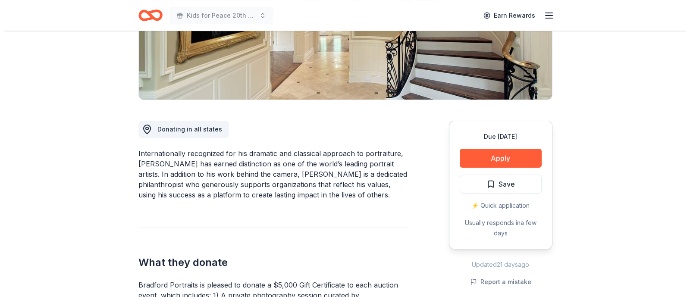
scroll to position [164, 0]
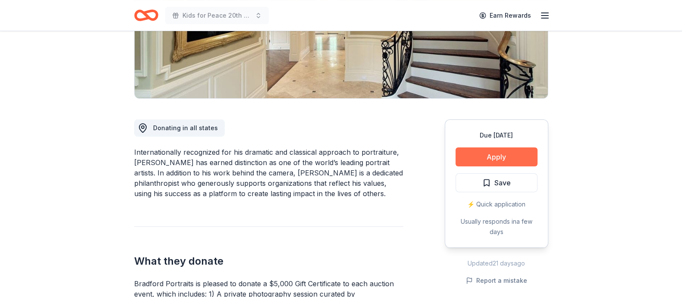
click at [520, 161] on button "Apply" at bounding box center [497, 157] width 82 height 19
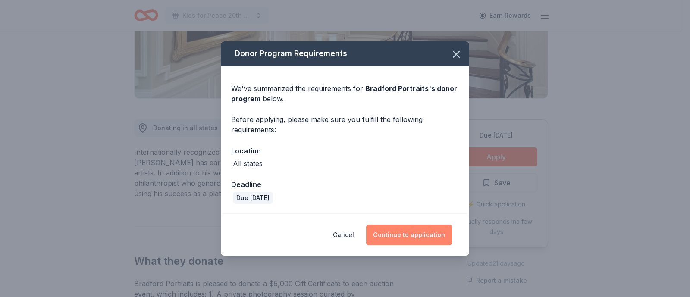
click at [416, 232] on button "Continue to application" at bounding box center [409, 235] width 86 height 21
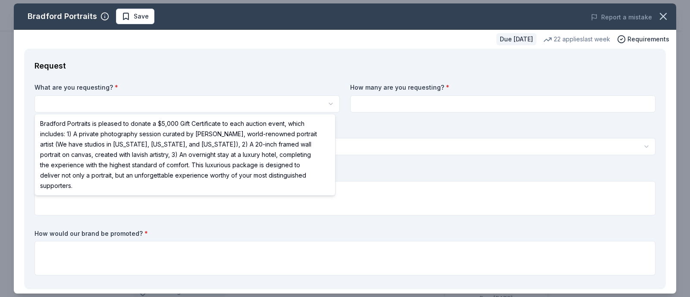
scroll to position [0, 0]
select select "Bradford Portraits is pleased to donate a $5,000 Gift Certificate to each aucti…"
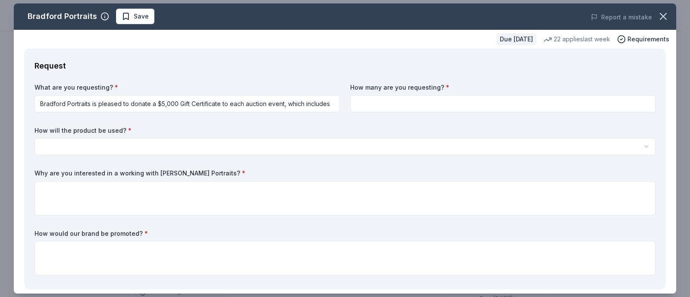
click at [389, 103] on input at bounding box center [503, 103] width 306 height 17
type input "1"
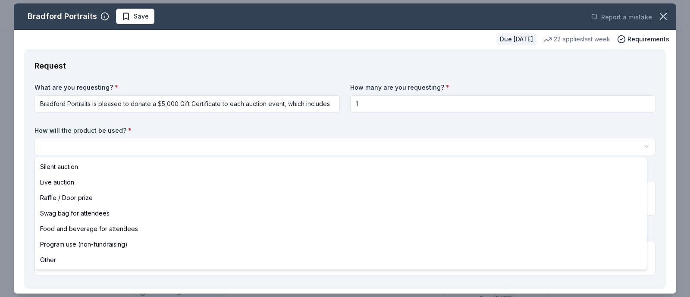
click at [153, 143] on html "Kids for Peace 20th Anniversary Gala Save Apply Due in 128 days Share Bradford …" at bounding box center [345, 148] width 690 height 297
select select "other"
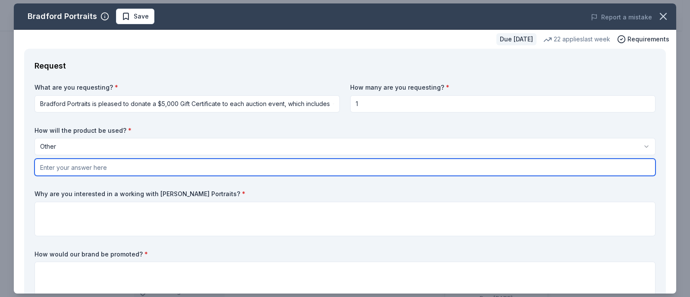
click at [101, 173] on input "text" at bounding box center [345, 167] width 621 height 17
type input "Silent & Online Auction"
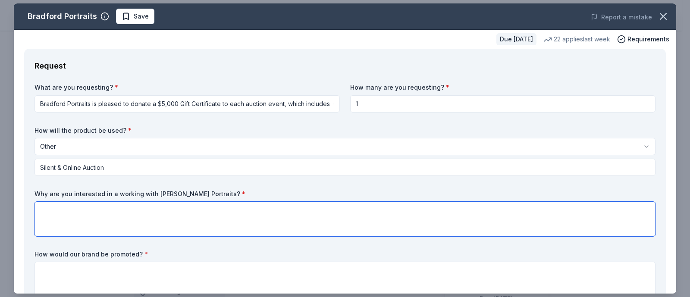
click at [137, 221] on textarea at bounding box center [345, 219] width 621 height 35
type textarea "W"
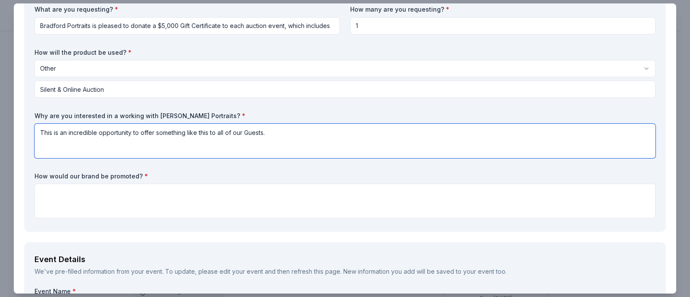
scroll to position [79, 0]
type textarea "This is an incredible opportunity to offer something like this to all of our Gu…"
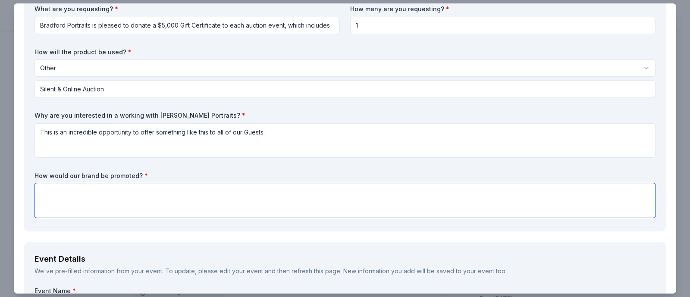
click at [131, 198] on textarea at bounding box center [345, 200] width 621 height 35
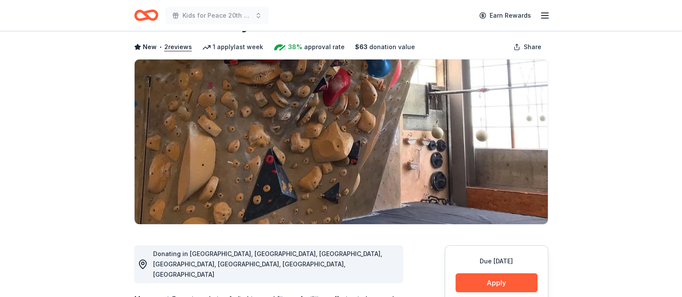
scroll to position [37, 0]
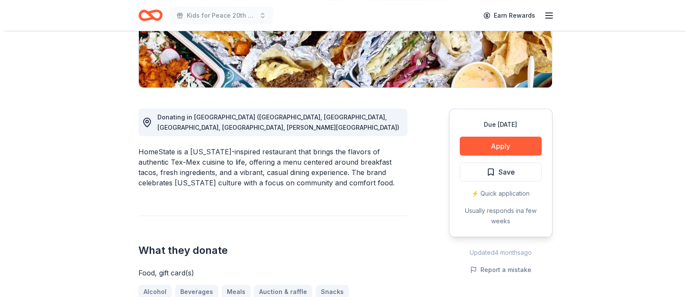
scroll to position [208, 0]
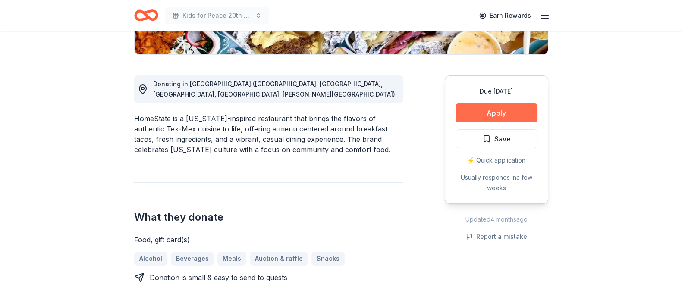
click at [499, 108] on button "Apply" at bounding box center [497, 113] width 82 height 19
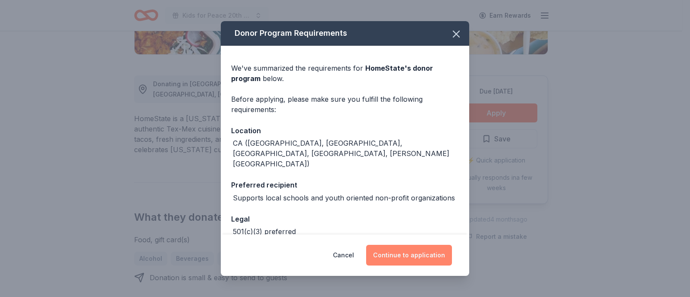
click at [408, 259] on button "Continue to application" at bounding box center [409, 255] width 86 height 21
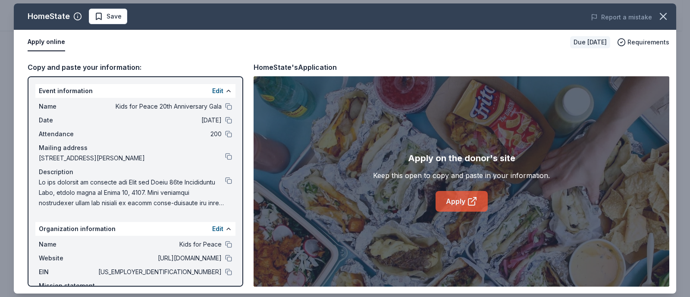
click at [450, 199] on link "Apply" at bounding box center [462, 201] width 52 height 21
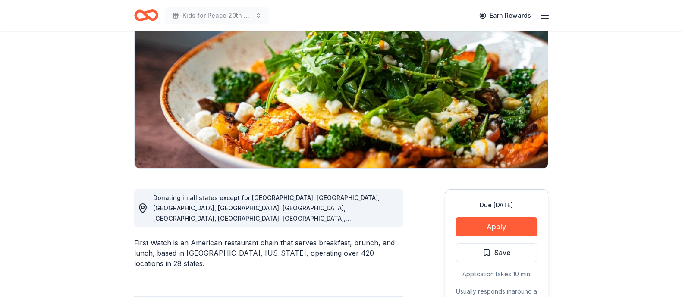
scroll to position [95, 0]
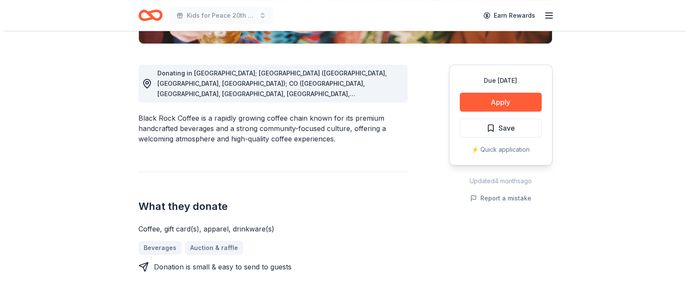
scroll to position [219, 0]
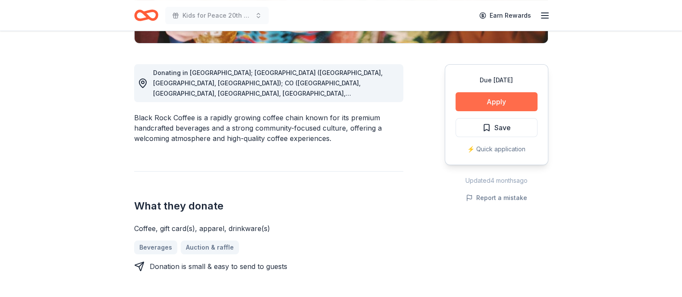
click at [491, 105] on button "Apply" at bounding box center [497, 101] width 82 height 19
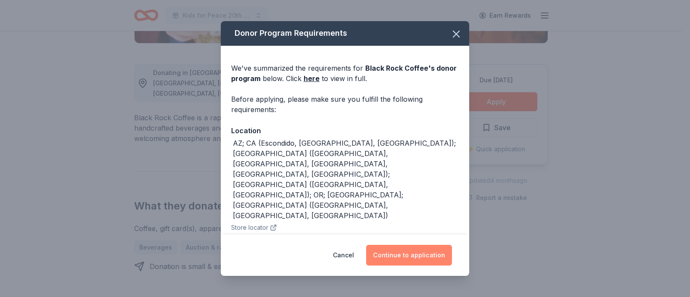
click at [407, 257] on button "Continue to application" at bounding box center [409, 255] width 86 height 21
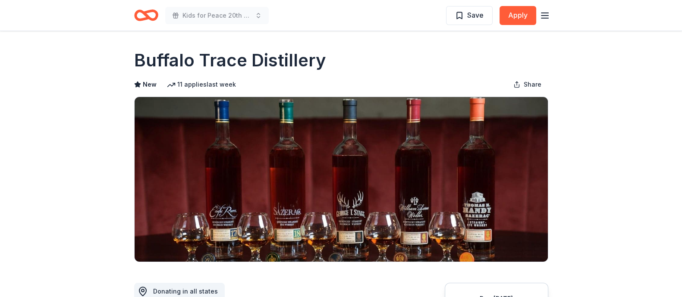
drag, startPoint x: 327, startPoint y: 63, endPoint x: 134, endPoint y: 57, distance: 193.0
click at [134, 57] on div "Buffalo Trace Distillery" at bounding box center [341, 60] width 414 height 24
